Goal: Task Accomplishment & Management: Use online tool/utility

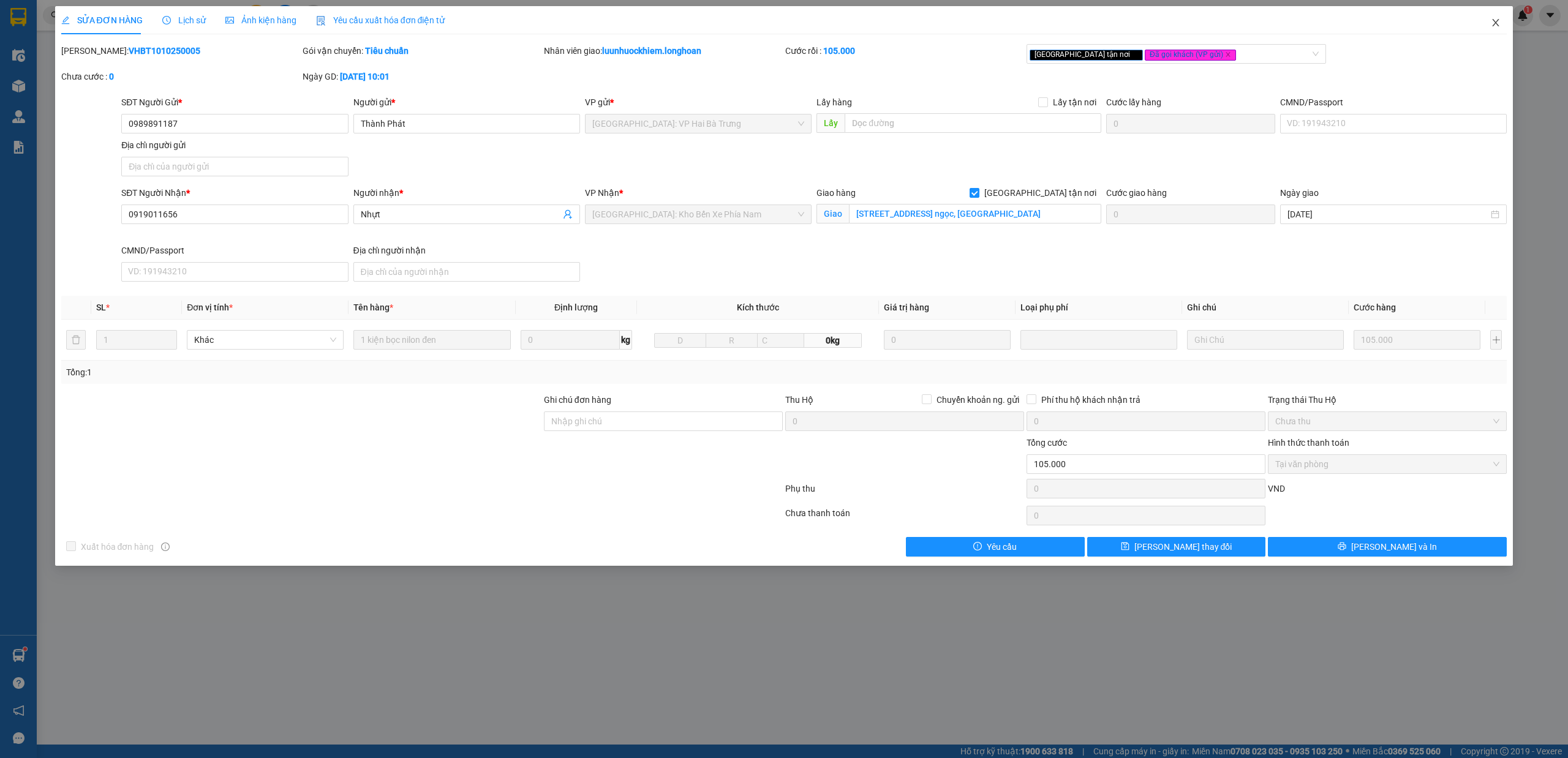
click at [1491, 22] on icon "close" at bounding box center [1496, 23] width 10 height 10
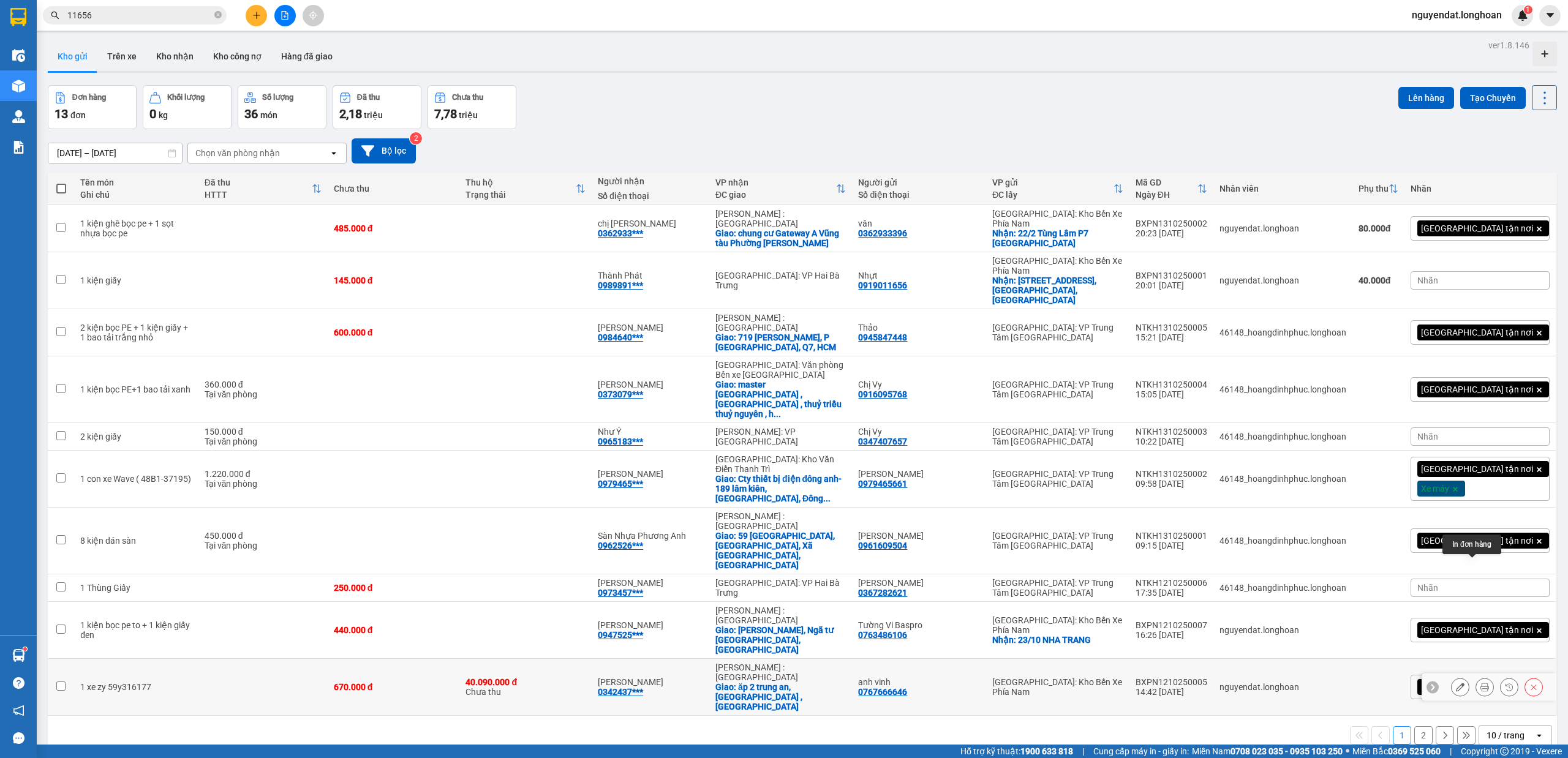
click at [1478, 677] on button at bounding box center [1485, 688] width 17 height 21
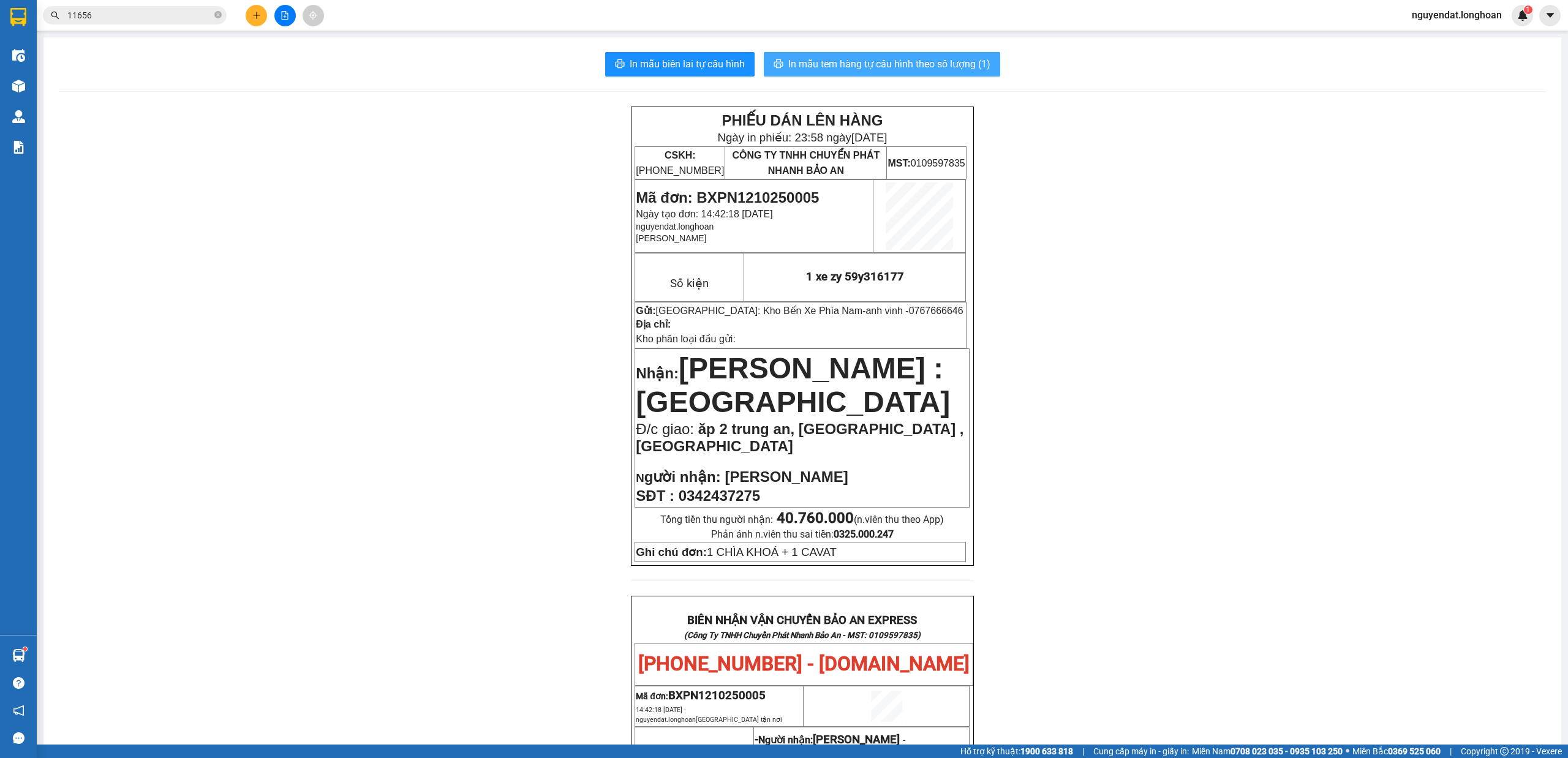
click at [968, 68] on span "In mẫu tem hàng tự cấu hình theo số lượng (1)" at bounding box center [889, 64] width 202 height 15
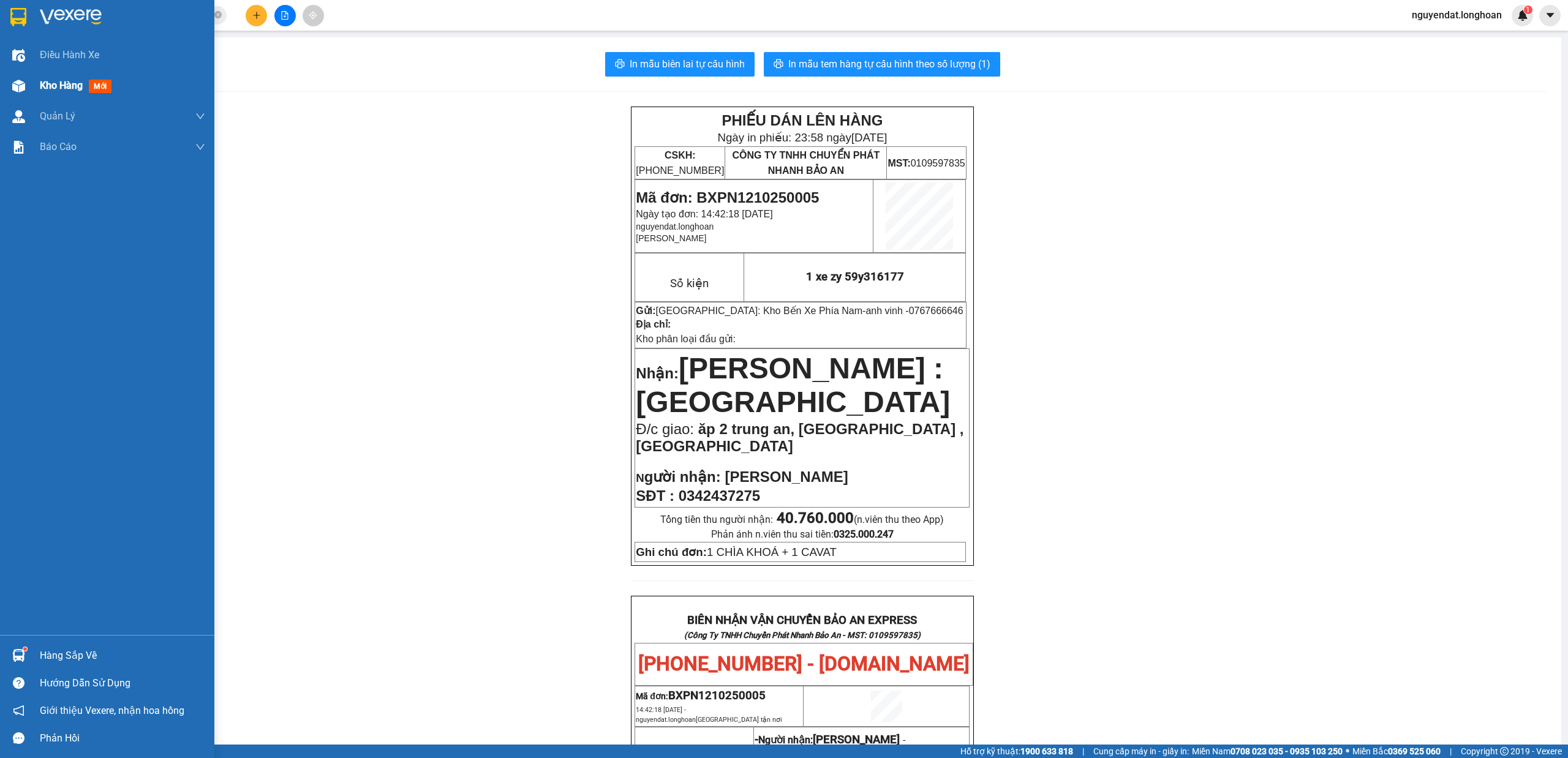
click at [40, 92] on div "Kho hàng mới" at bounding box center [78, 85] width 76 height 15
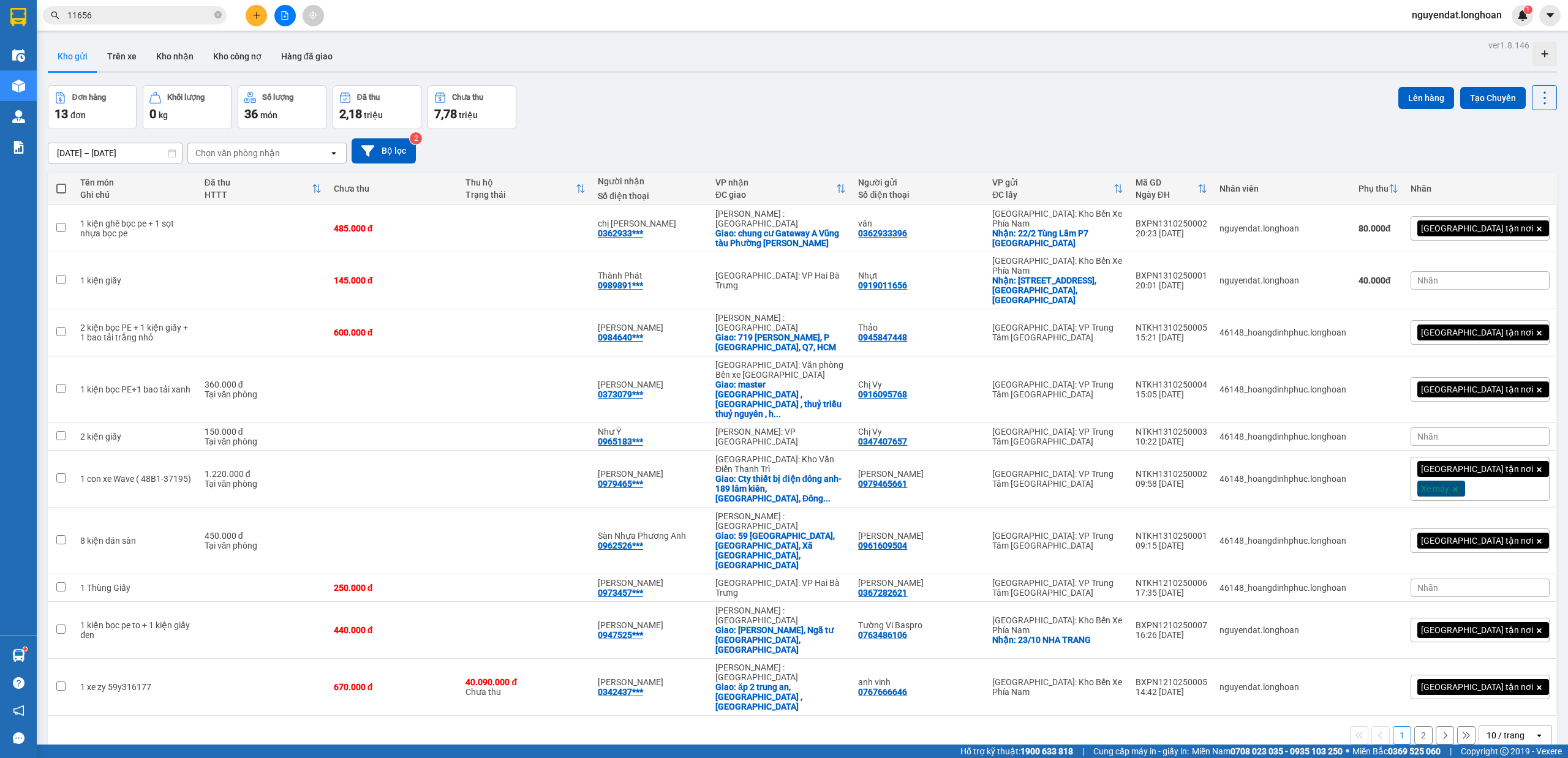
click at [854, 116] on div "Đơn hàng 13 đơn Khối lượng 0 kg Số lượng 36 món Đã thu 2,18 triệu Chưa thu 7,78…" at bounding box center [802, 107] width 1509 height 44
click at [1416, 727] on button "2" at bounding box center [1423, 735] width 18 height 18
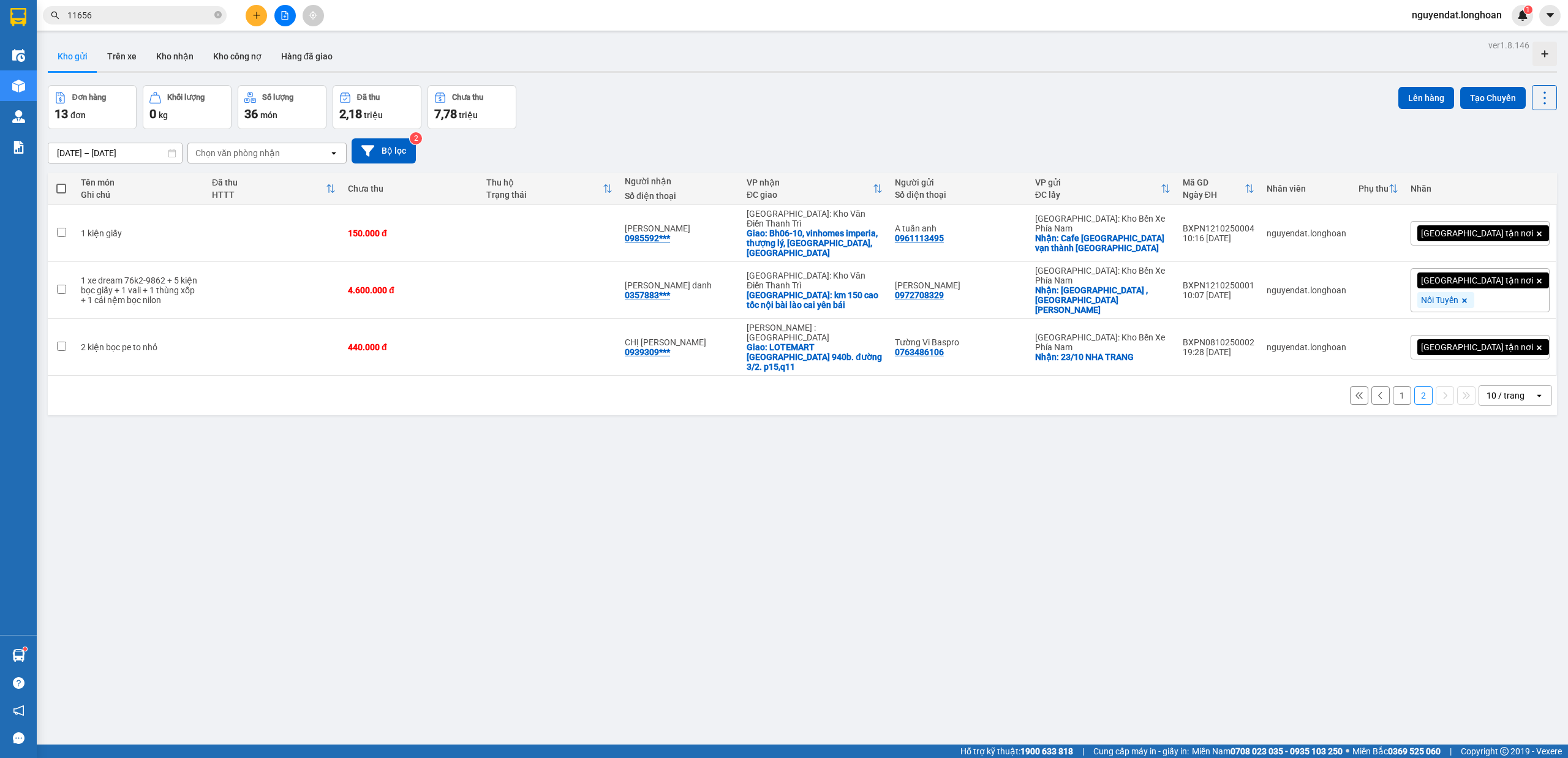
click at [747, 96] on div "Đơn hàng 13 đơn Khối lượng 0 kg Số lượng 36 món Đã thu 2,18 triệu Chưa thu 7,78…" at bounding box center [802, 107] width 1509 height 44
